Goal: Transaction & Acquisition: Obtain resource

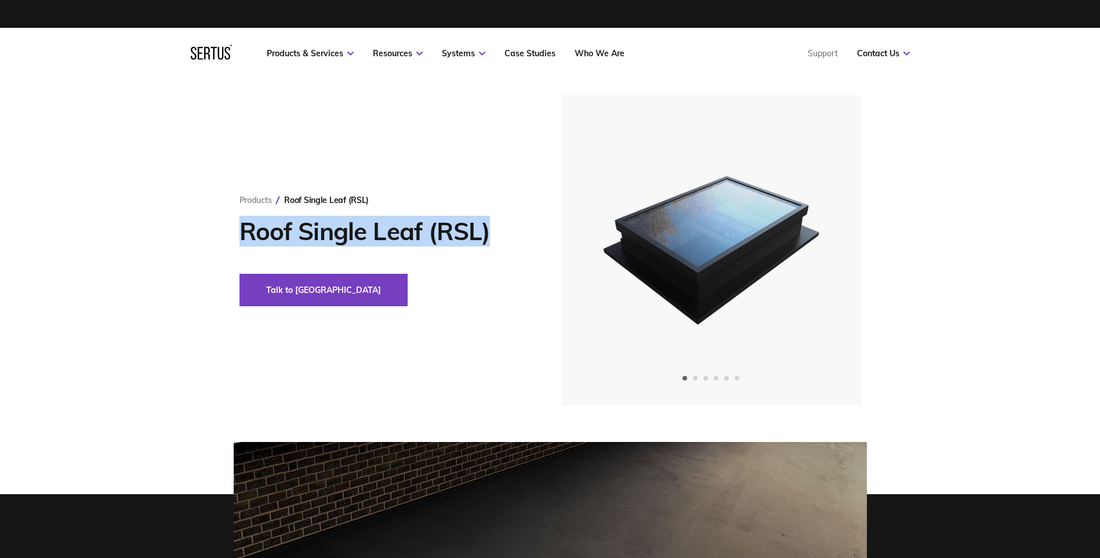
drag, startPoint x: 492, startPoint y: 231, endPoint x: 235, endPoint y: 228, distance: 256.9
click at [235, 228] on div "Products Roof Single Leaf (RSL) Roof Single Leaf (RSL) Talk to us" at bounding box center [550, 250] width 680 height 310
copy h1 "Roof Single Leaf (RSL)"
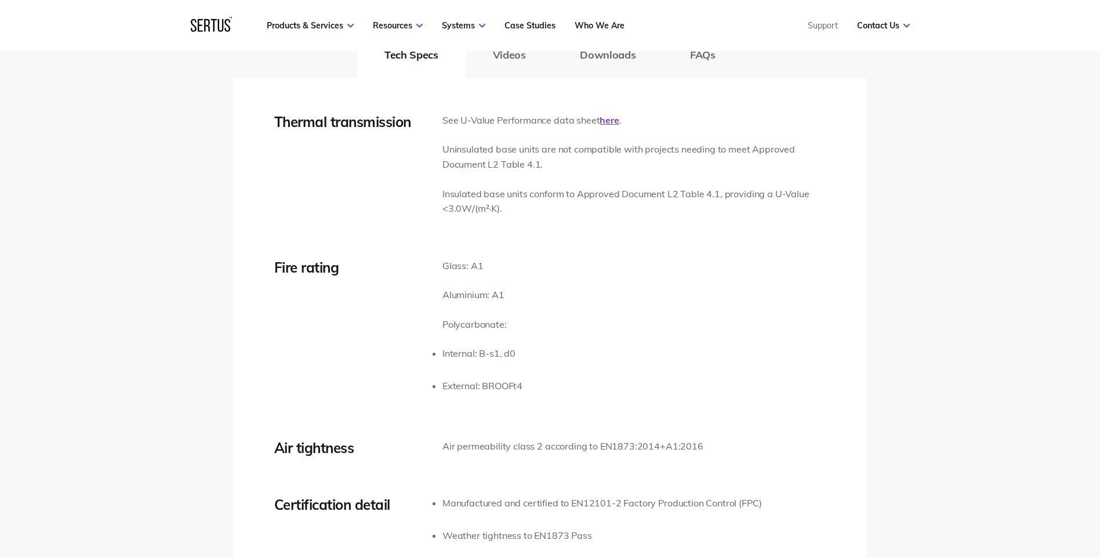
scroll to position [1798, 0]
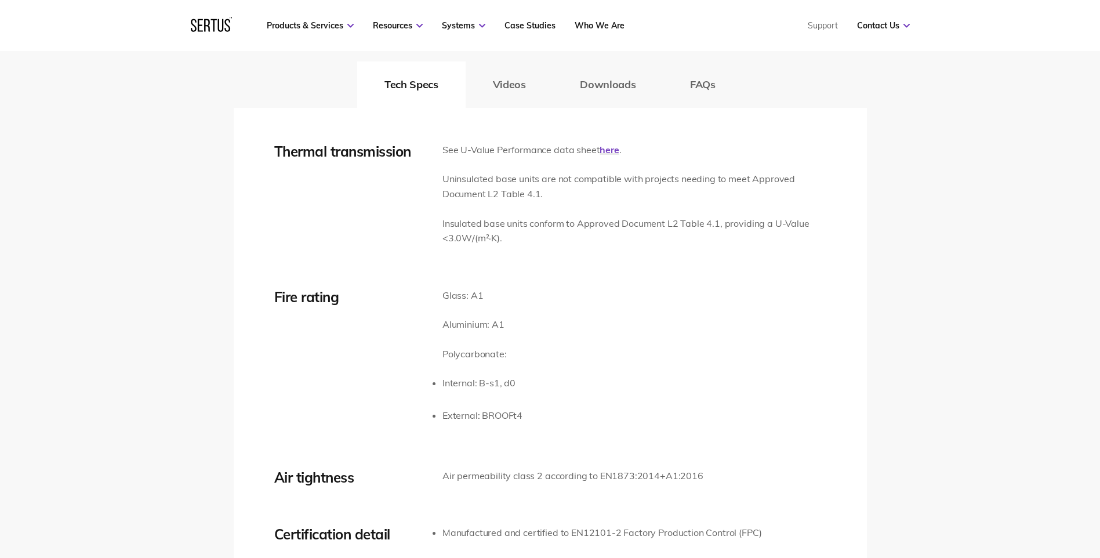
drag, startPoint x: 611, startPoint y: 151, endPoint x: 608, endPoint y: 159, distance: 8.6
click at [611, 151] on link "here" at bounding box center [609, 150] width 19 height 12
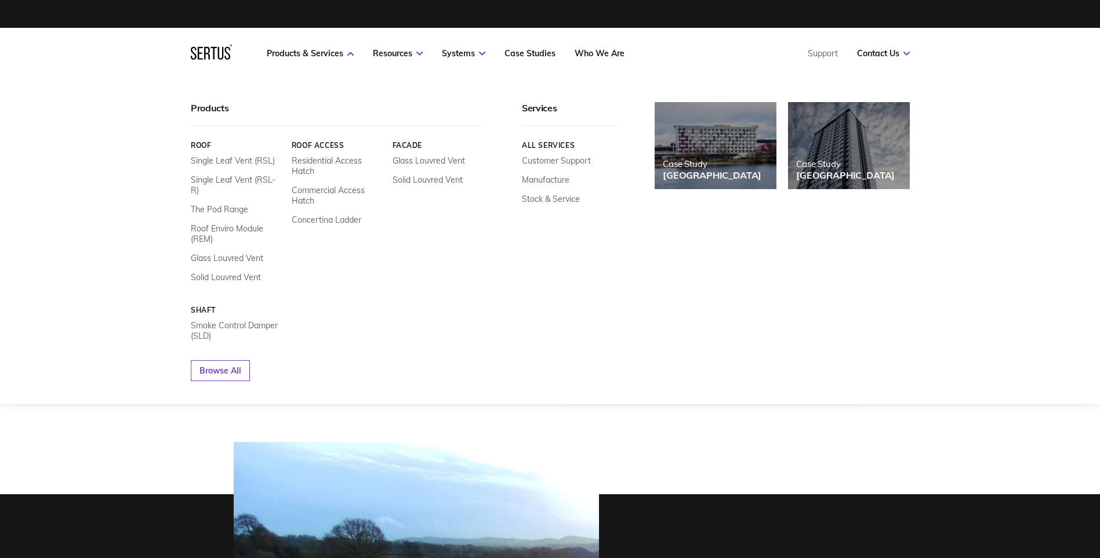
click at [207, 53] on icon at bounding box center [207, 53] width 6 height 13
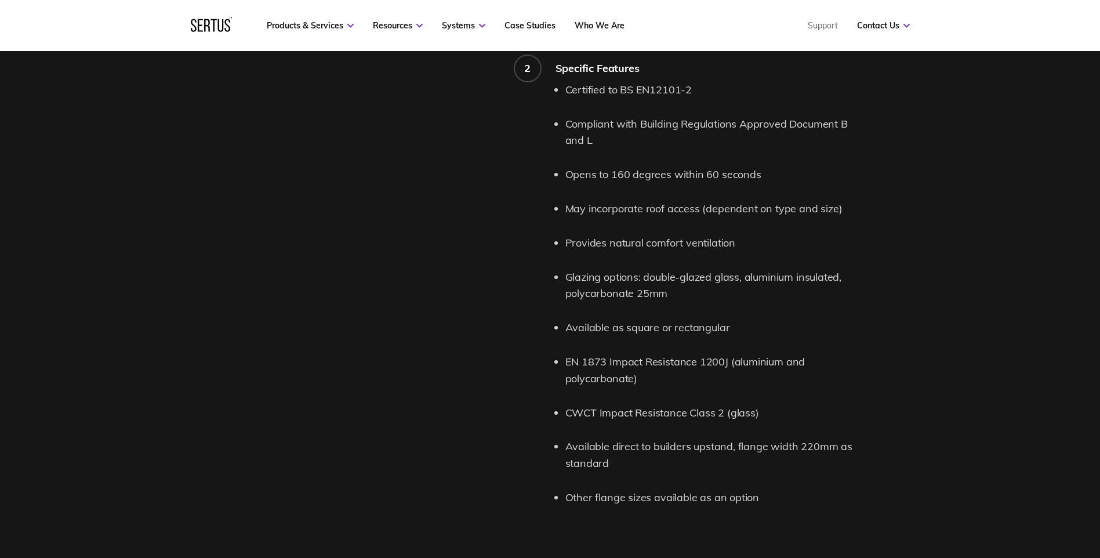
scroll to position [1218, 0]
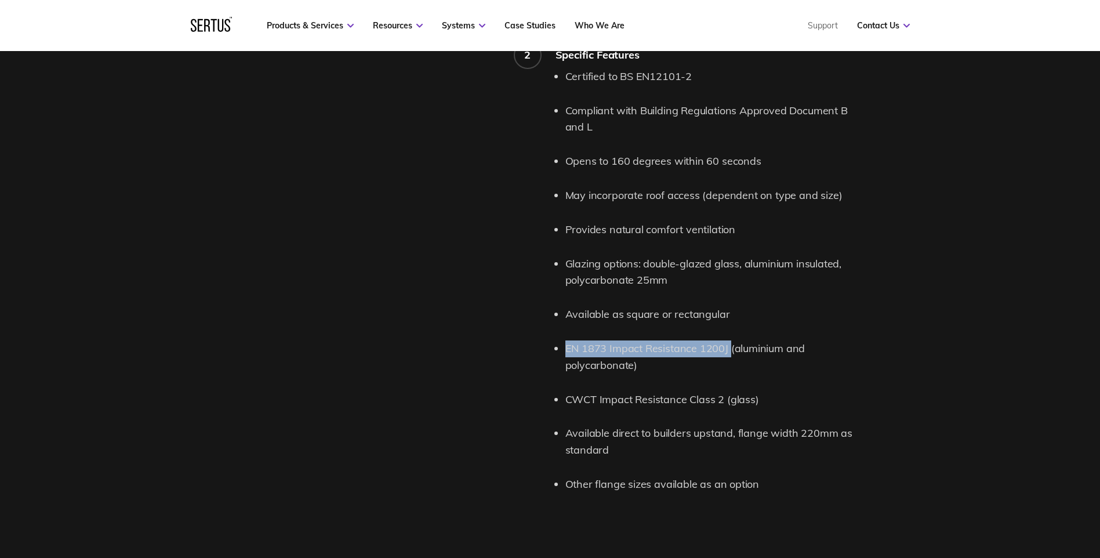
drag, startPoint x: 565, startPoint y: 349, endPoint x: 728, endPoint y: 349, distance: 162.4
click at [728, 349] on li "EN 1873 Impact Resistance 1200J (aluminium and polycarbonate)" at bounding box center [716, 357] width 302 height 34
copy li "EN 1873 Impact Resistance 1200J"
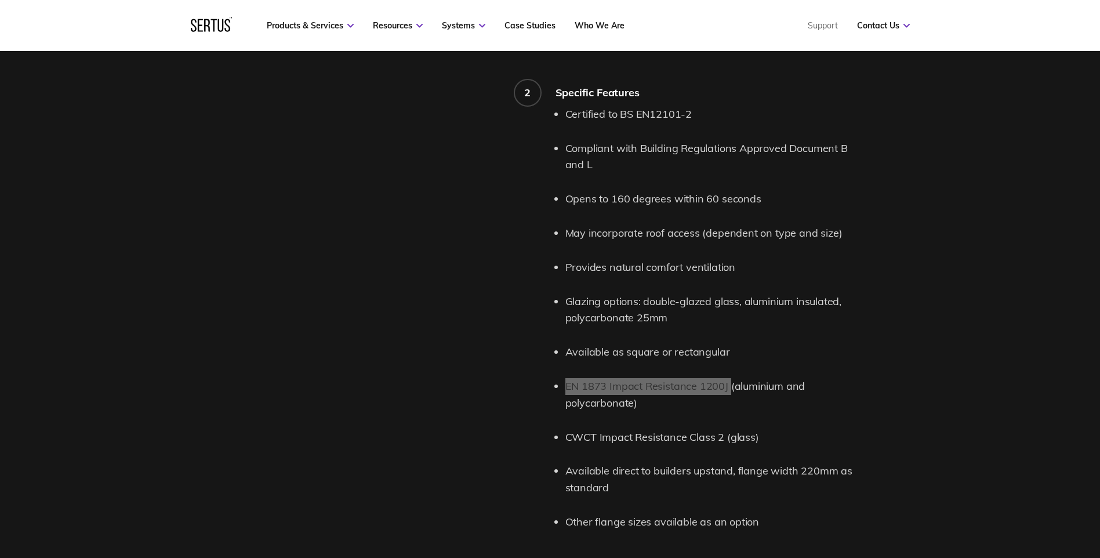
scroll to position [1160, 0]
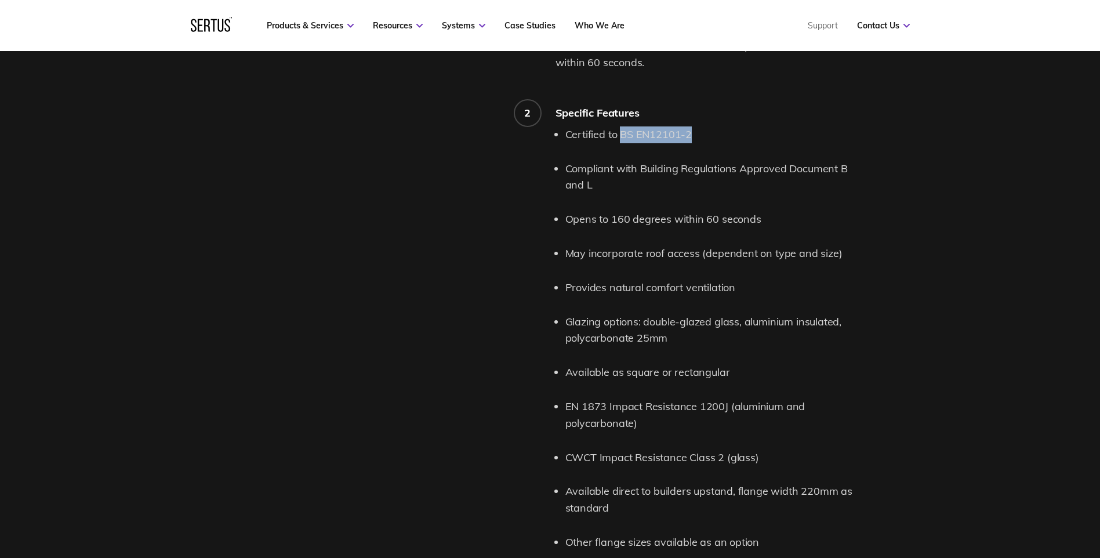
drag, startPoint x: 622, startPoint y: 134, endPoint x: 695, endPoint y: 133, distance: 73.1
click at [695, 133] on li "Certified to BS EN12101-2" at bounding box center [716, 134] width 302 height 17
copy li "BS EN12101-2"
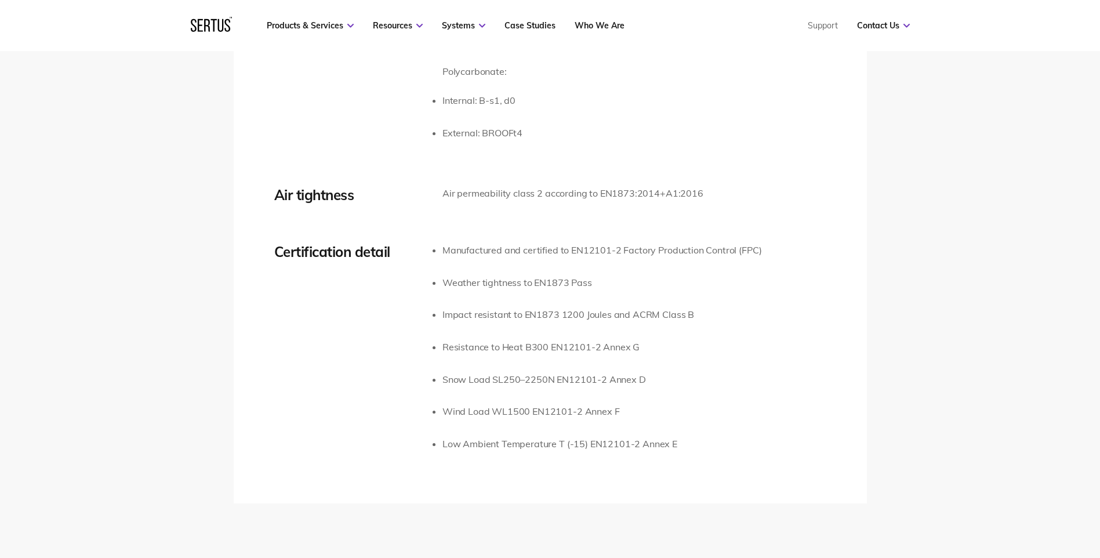
scroll to position [2088, 0]
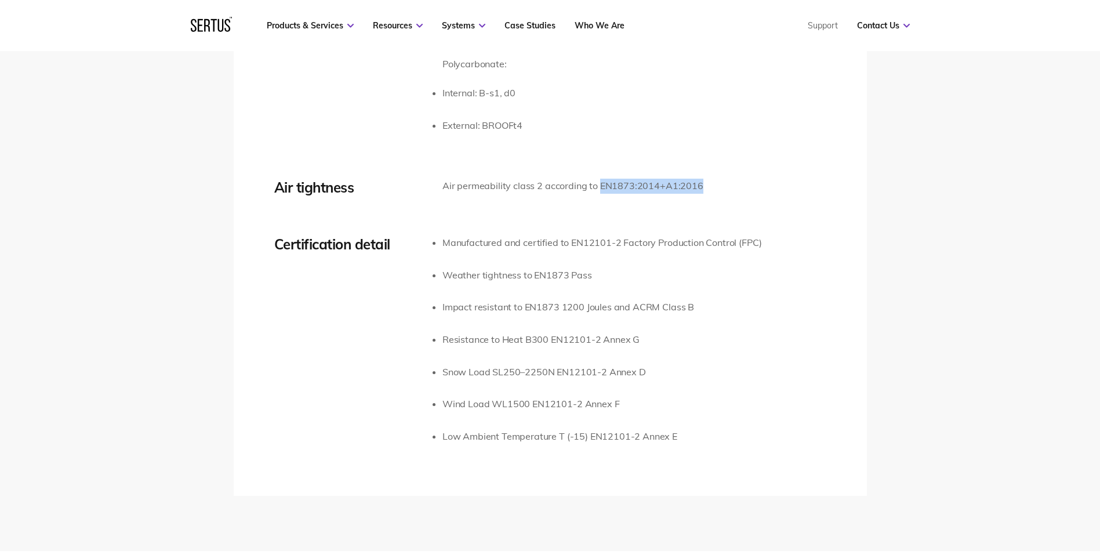
drag, startPoint x: 695, startPoint y: 184, endPoint x: 597, endPoint y: 190, distance: 98.7
click at [597, 190] on p "Air permeability class 2 according to EN1873:2014+A1:2016" at bounding box center [572, 186] width 261 height 15
copy p "EN1873:2014+A1:2016"
drag, startPoint x: 511, startPoint y: 188, endPoint x: 715, endPoint y: 190, distance: 204.1
click at [715, 190] on div "Air tightness Air permeability class 2 according to EN1873:2014+A1:2016" at bounding box center [550, 194] width 552 height 30
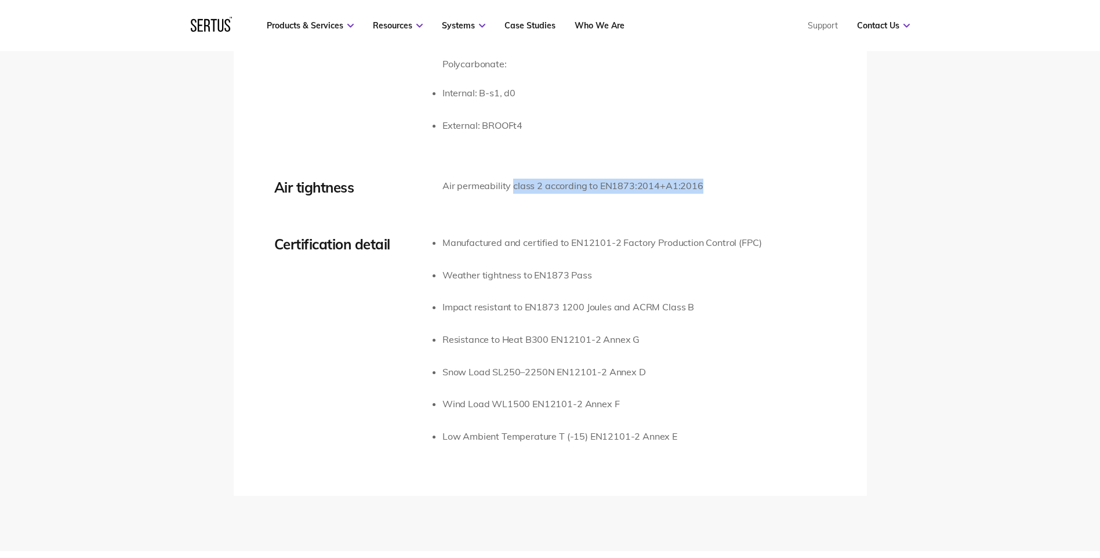
copy p "class 2 according to EN1873:2014+A1:2016"
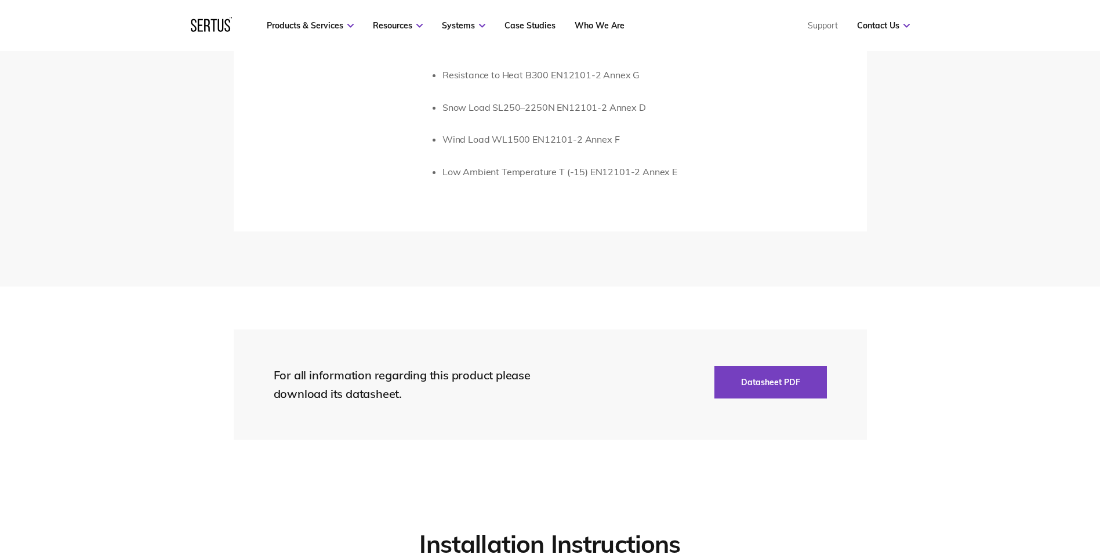
scroll to position [2377, 0]
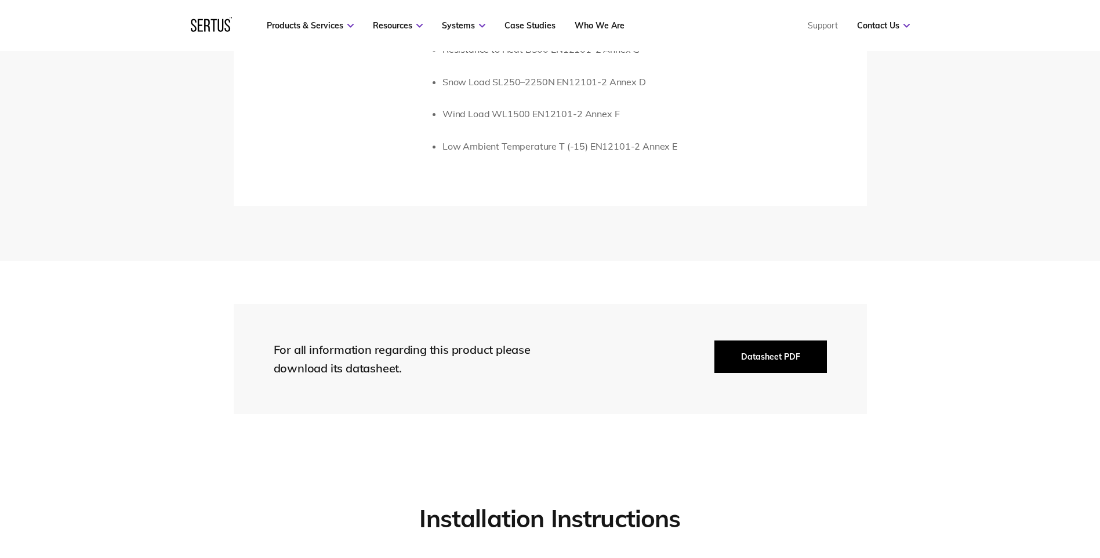
click at [781, 361] on button "Datasheet PDF" at bounding box center [770, 356] width 112 height 32
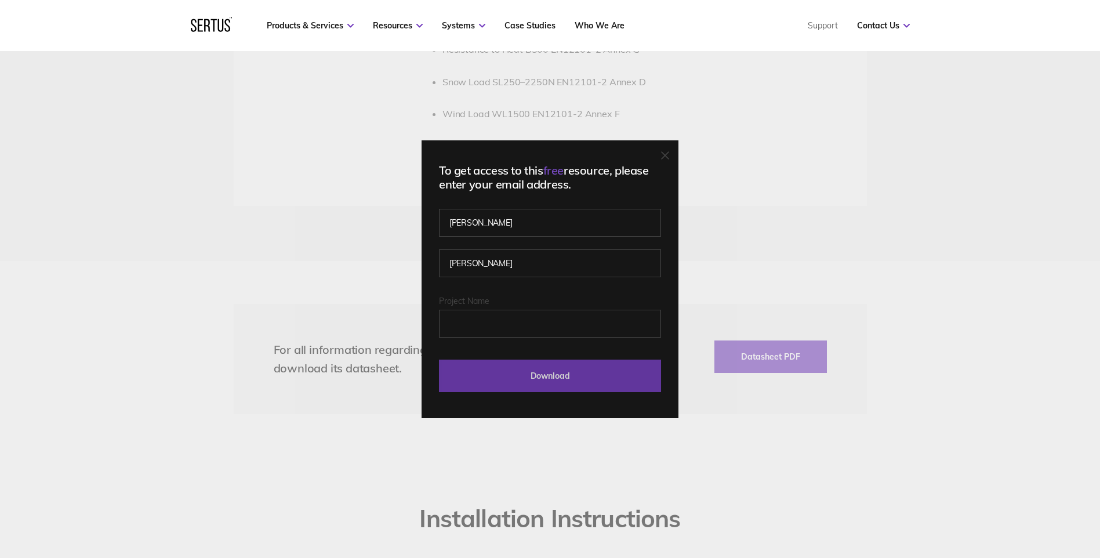
click at [551, 365] on input "Download" at bounding box center [550, 376] width 222 height 32
